Goal: Task Accomplishment & Management: Manage account settings

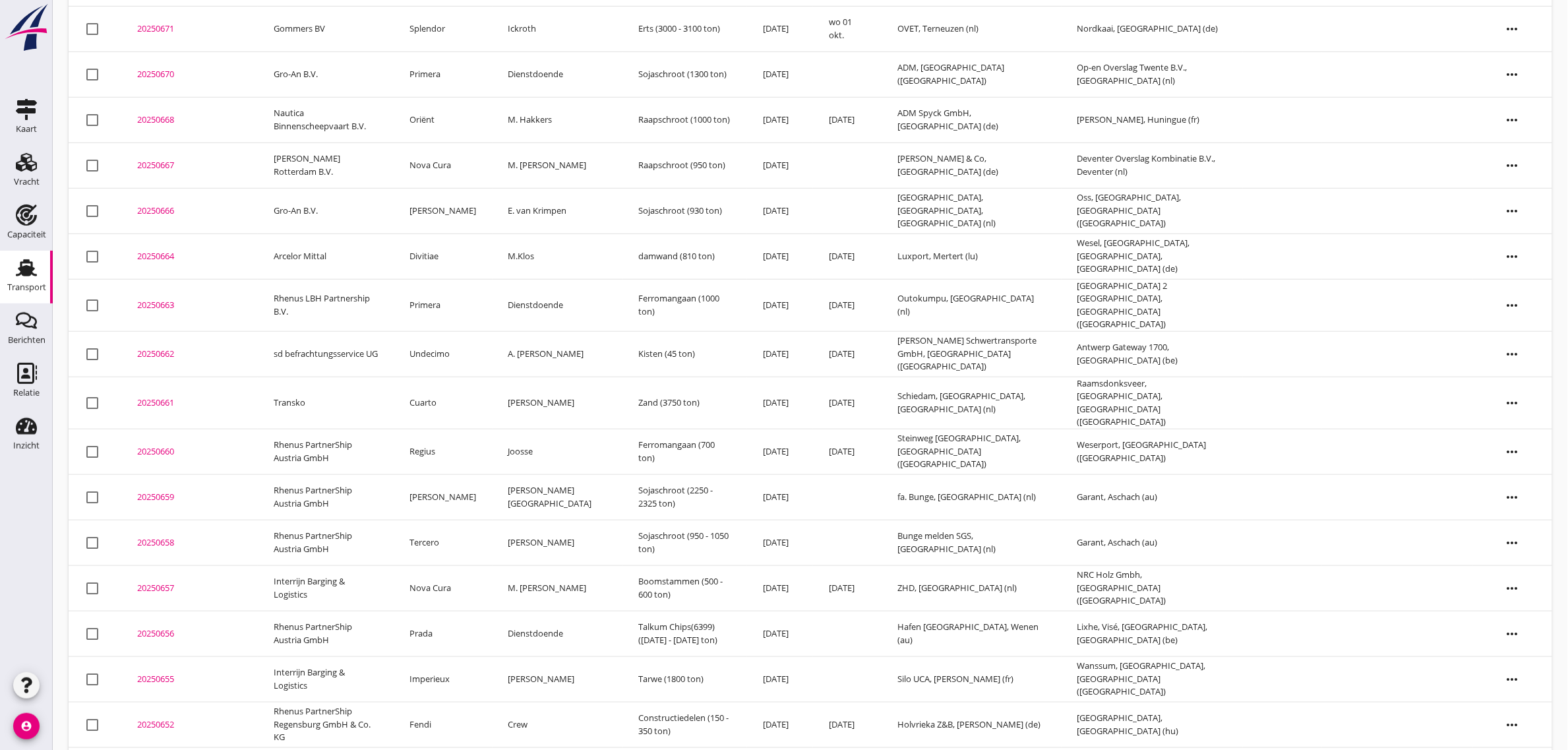
scroll to position [304, 0]
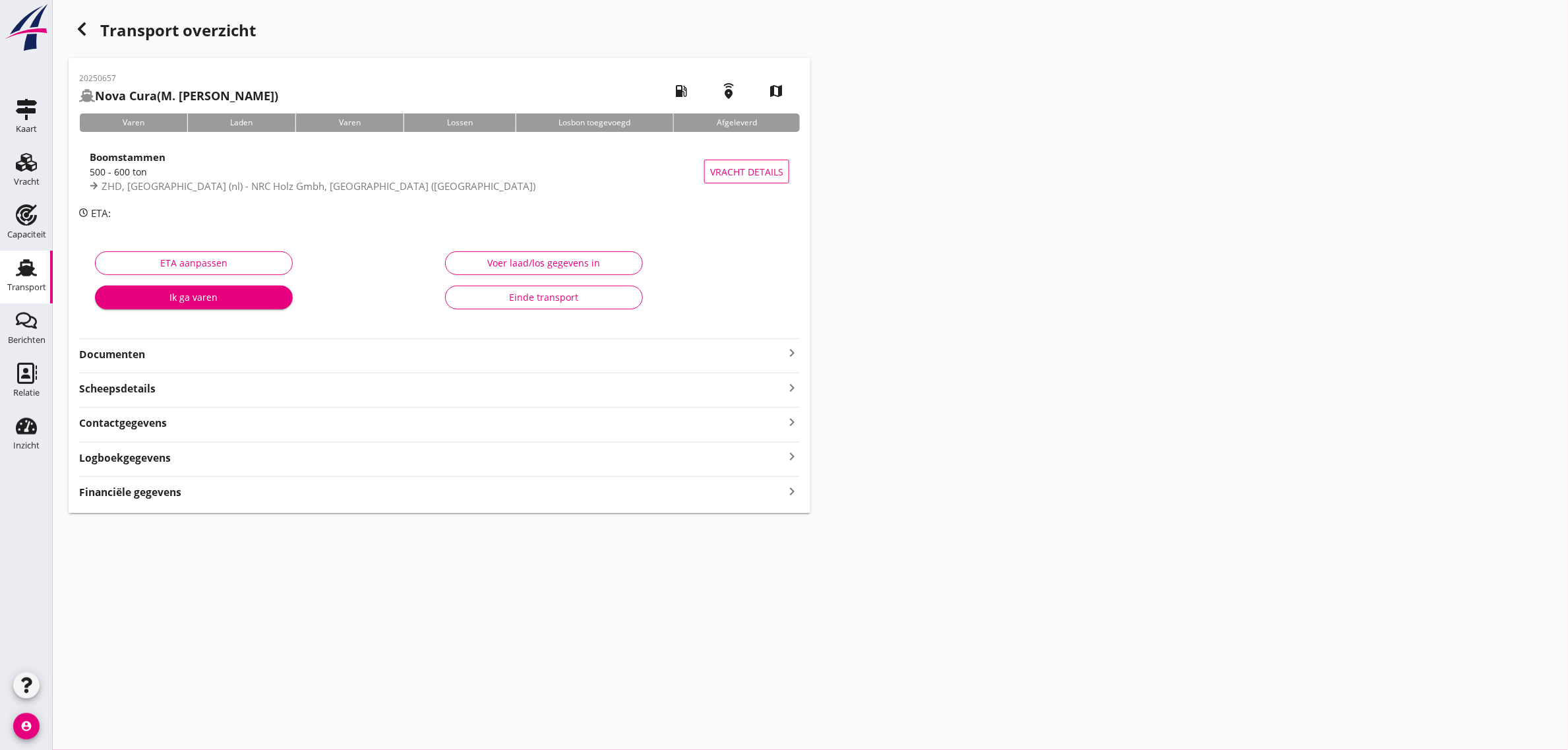
click at [557, 304] on button "Einde transport" at bounding box center [544, 297] width 198 height 24
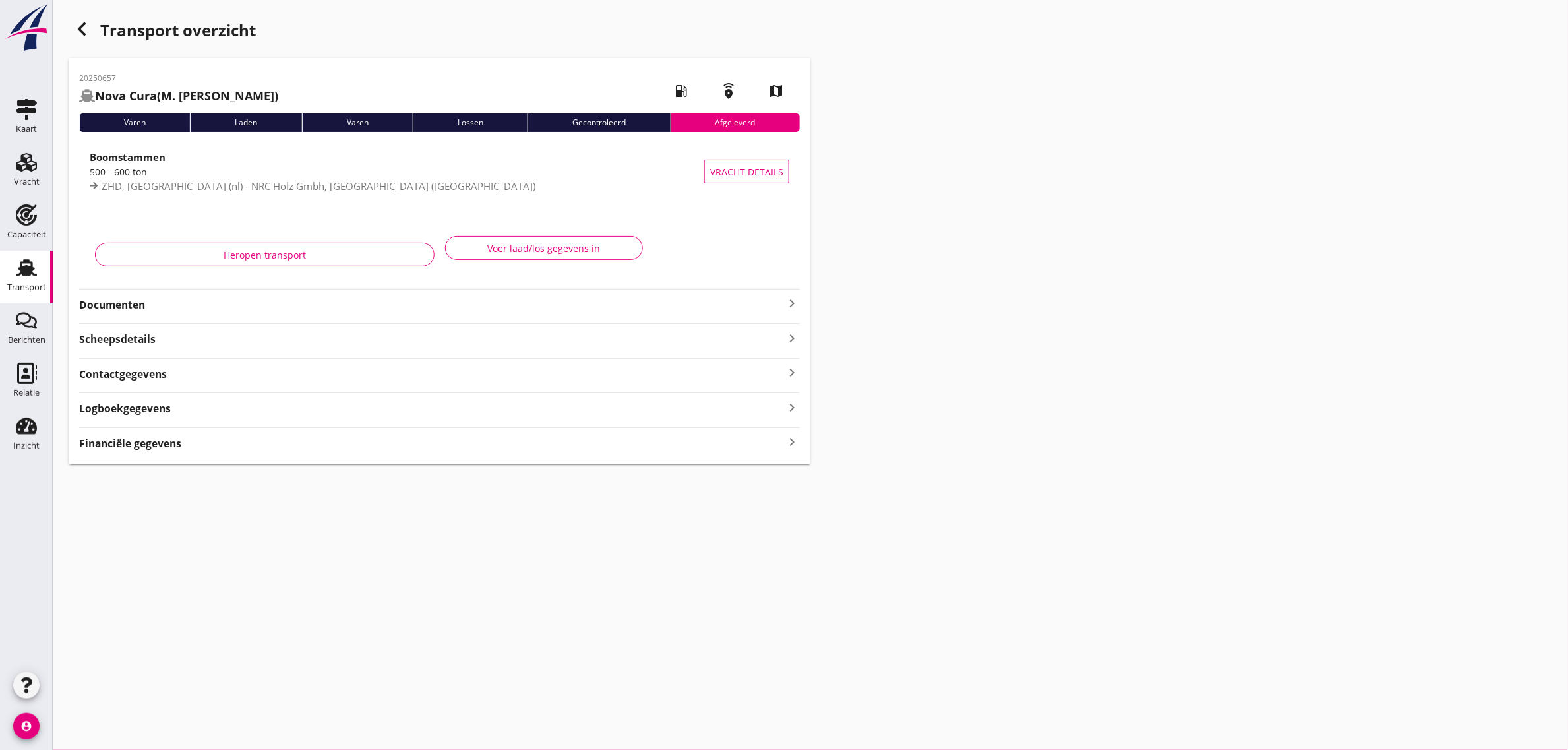
click at [85, 31] on icon "button" at bounding box center [82, 29] width 16 height 16
